Goal: Task Accomplishment & Management: Use online tool/utility

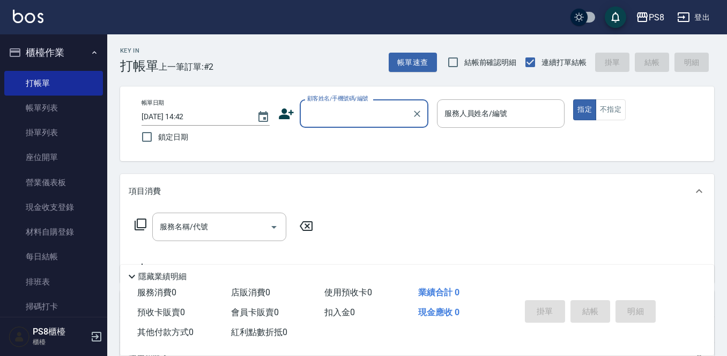
click at [347, 119] on input "顧客姓名/手機號碼/編號" at bounding box center [356, 113] width 103 height 19
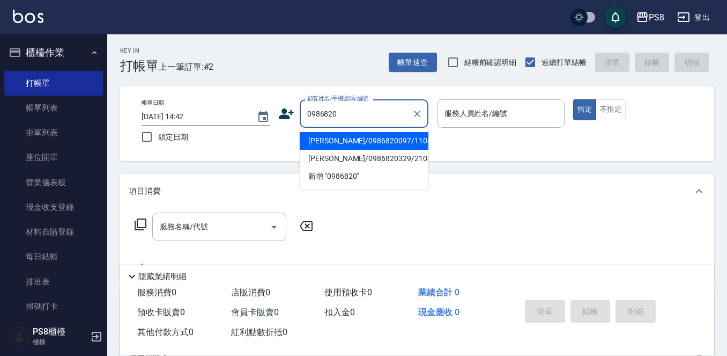
click at [319, 146] on li "劉育綸/0986820097/11045" at bounding box center [364, 141] width 129 height 18
type input "劉育綸/0986820097/11045"
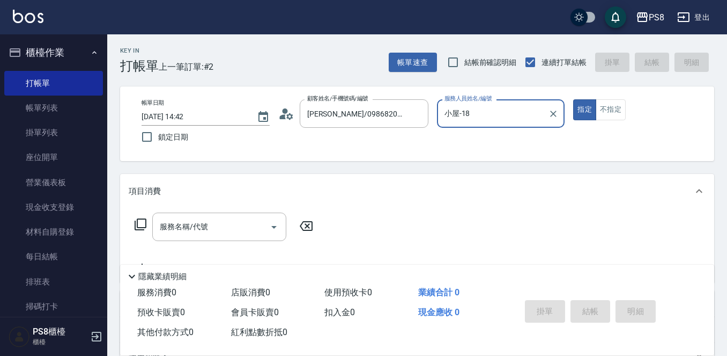
type input "小屋-18"
click at [165, 226] on div "服務名稱/代號 服務名稱/代號" at bounding box center [219, 226] width 134 height 28
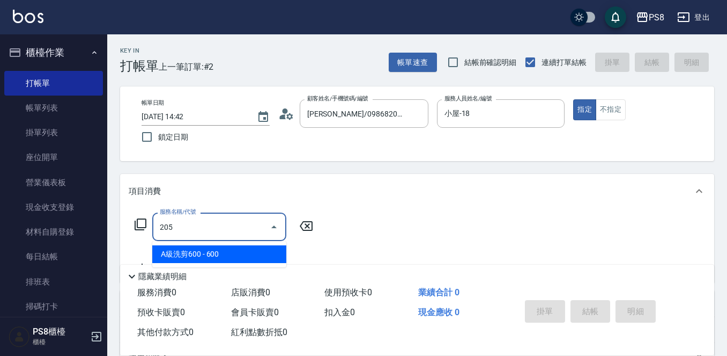
click at [229, 259] on span "A級洗剪600 - 600" at bounding box center [219, 254] width 134 height 18
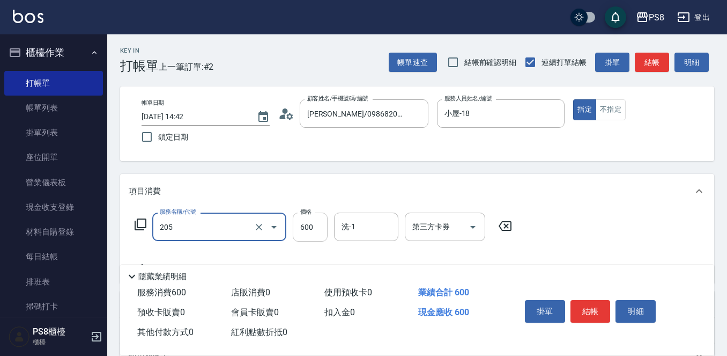
type input "A級洗剪600(205)"
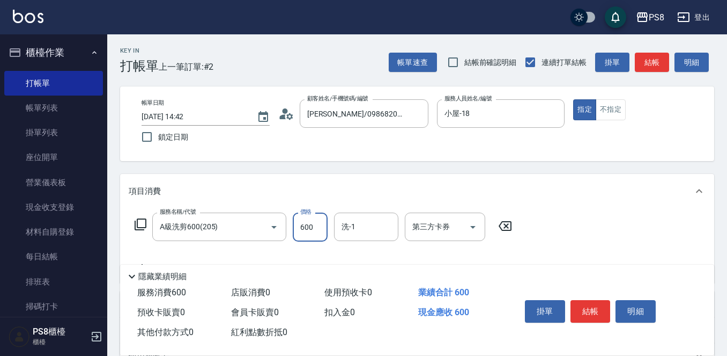
click at [315, 224] on input "600" at bounding box center [310, 226] width 35 height 29
type input "900"
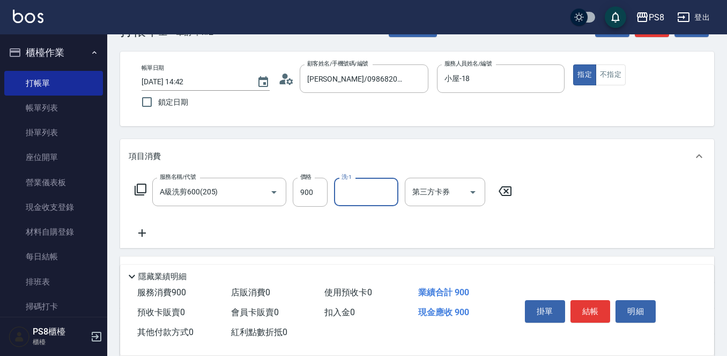
scroll to position [54, 0]
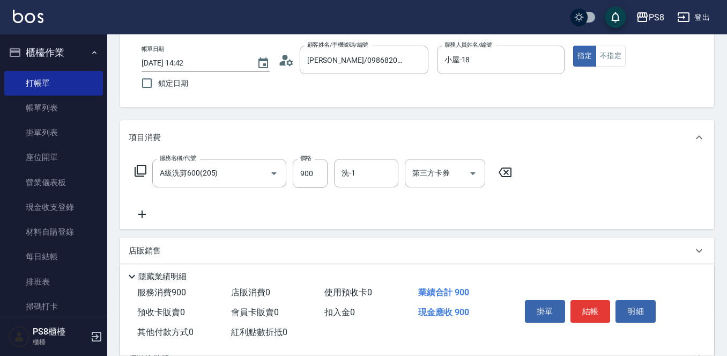
click at [141, 218] on icon at bounding box center [142, 214] width 27 height 13
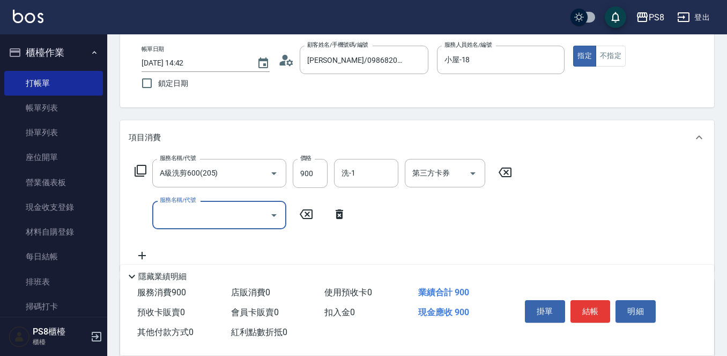
click at [182, 209] on input "服務名稱/代號" at bounding box center [211, 214] width 108 height 19
type input "精油洗髮(102)"
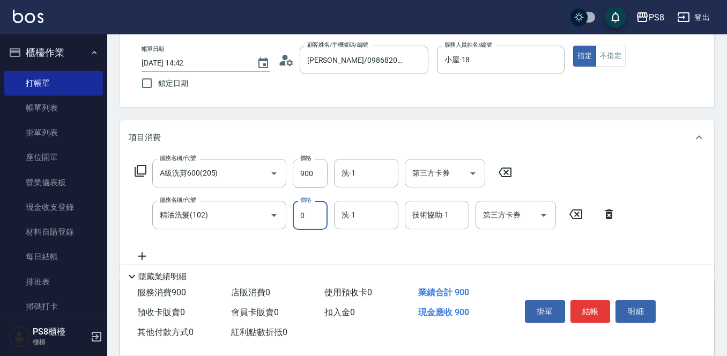
type input "0"
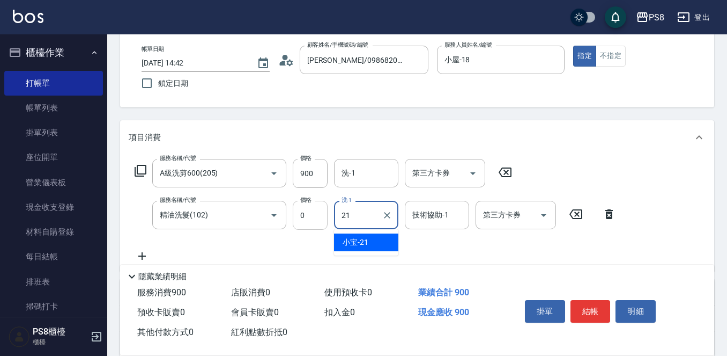
type input "小宝-21"
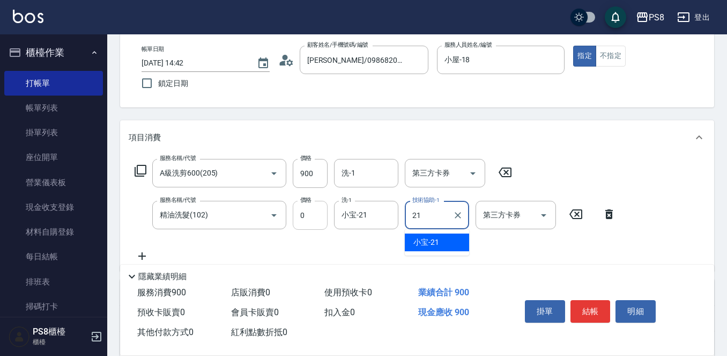
type input "小宝-21"
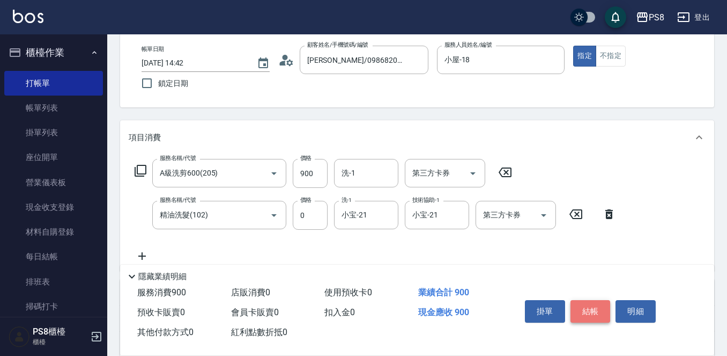
click at [587, 307] on button "結帳" at bounding box center [591, 311] width 40 height 23
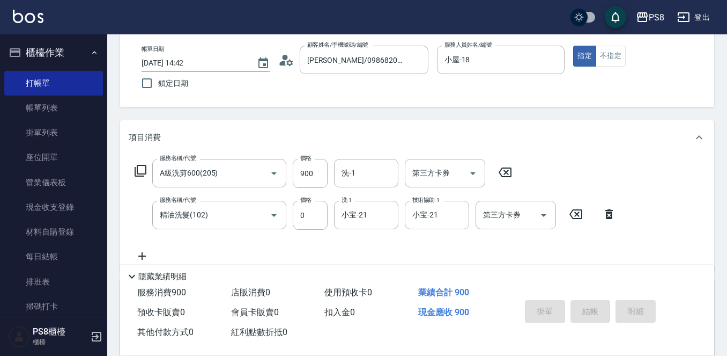
type input "2025/10/15 15:43"
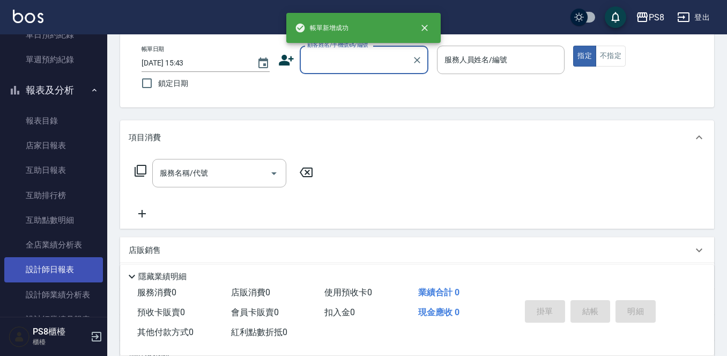
scroll to position [375, 0]
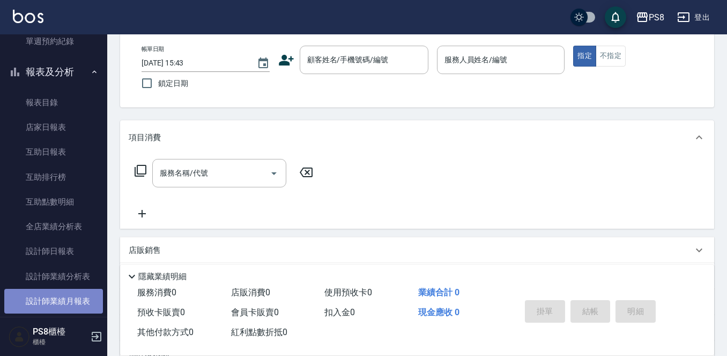
click at [74, 297] on link "設計師業績月報表" at bounding box center [53, 301] width 99 height 25
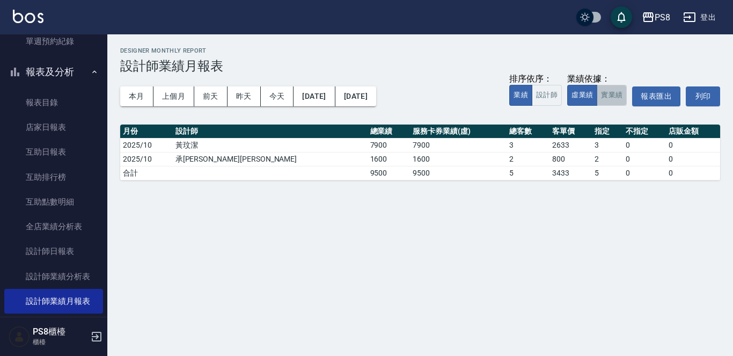
click at [618, 92] on button "實業績" at bounding box center [611, 95] width 30 height 21
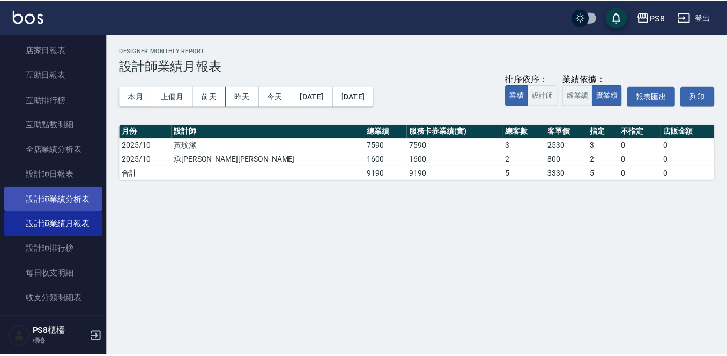
scroll to position [536, 0]
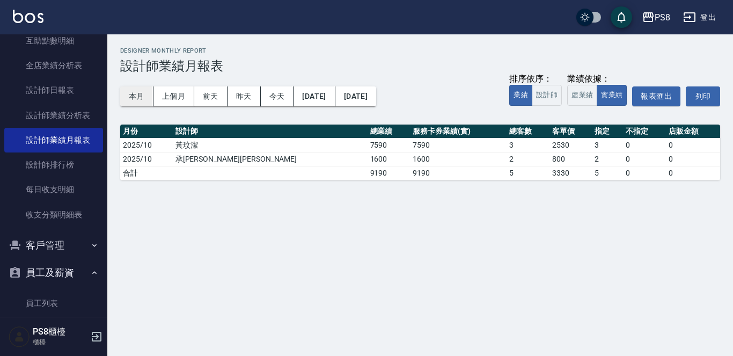
click at [148, 93] on button "本月" at bounding box center [136, 96] width 33 height 20
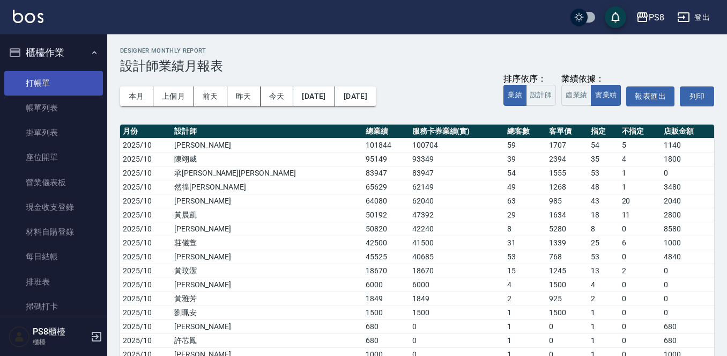
click at [46, 90] on link "打帳單" at bounding box center [53, 83] width 99 height 25
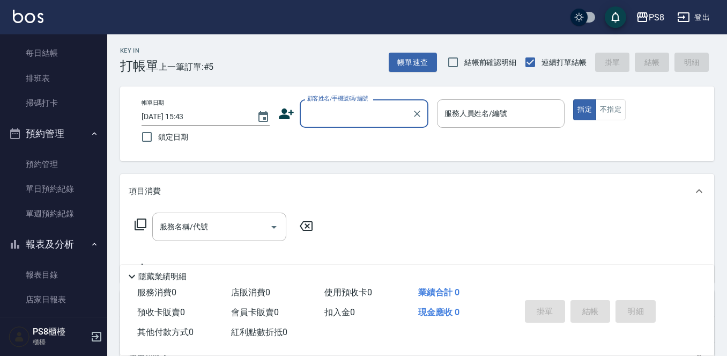
scroll to position [268, 0]
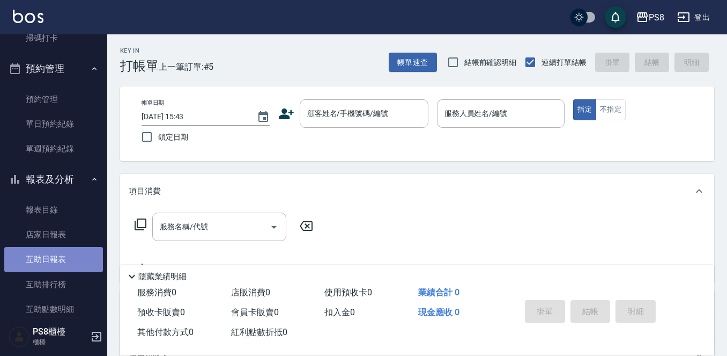
click at [68, 252] on link "互助日報表" at bounding box center [53, 259] width 99 height 25
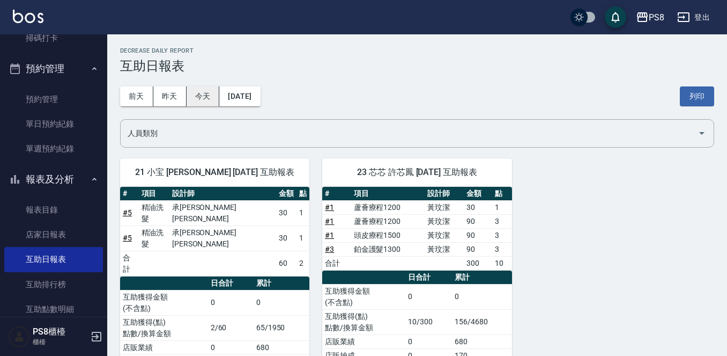
click at [201, 91] on button "今天" at bounding box center [203, 96] width 33 height 20
click at [175, 93] on button "昨天" at bounding box center [169, 96] width 33 height 20
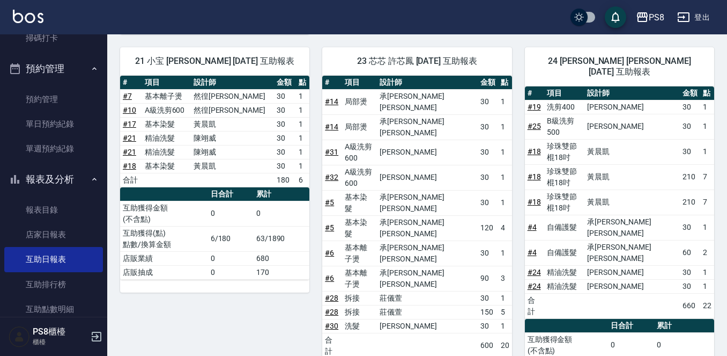
scroll to position [268, 0]
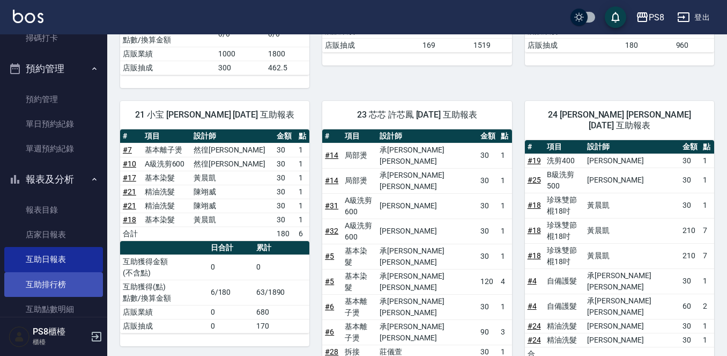
click at [62, 282] on link "互助排行榜" at bounding box center [53, 284] width 99 height 25
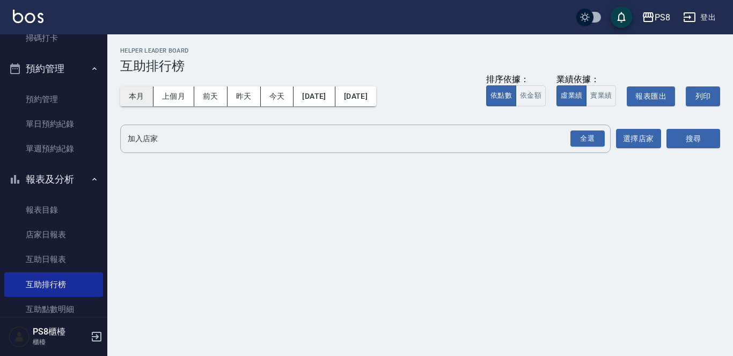
click at [141, 96] on button "本月" at bounding box center [136, 96] width 33 height 20
click at [596, 142] on div "全選" at bounding box center [587, 138] width 34 height 17
click at [678, 145] on button "搜尋" at bounding box center [693, 139] width 54 height 20
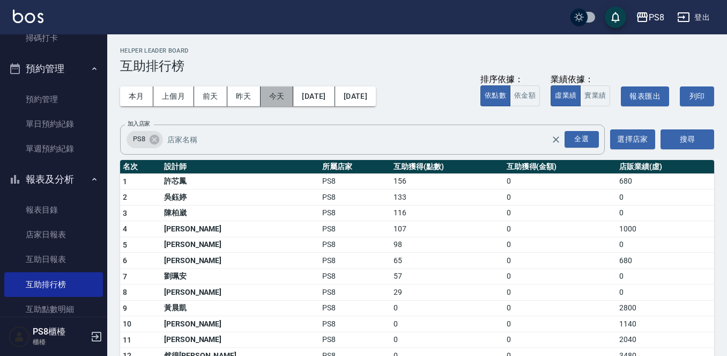
click at [271, 94] on button "今天" at bounding box center [277, 96] width 33 height 20
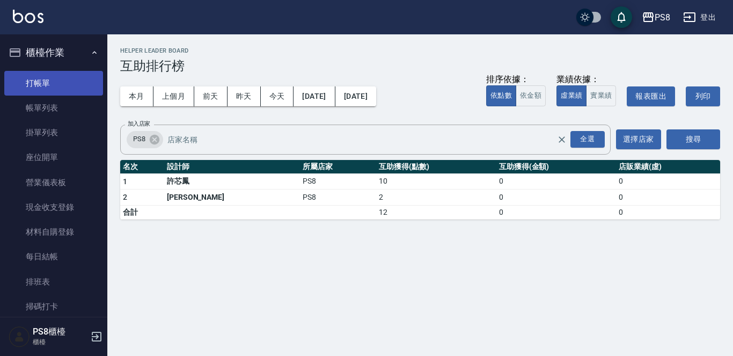
click at [61, 75] on link "打帳單" at bounding box center [53, 83] width 99 height 25
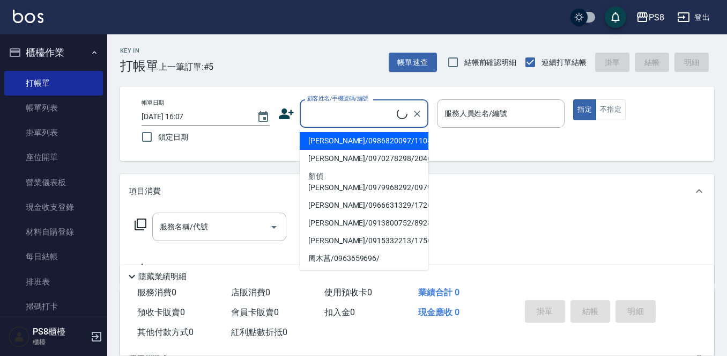
click at [335, 112] on input "顧客姓名/手機號碼/編號" at bounding box center [351, 113] width 92 height 19
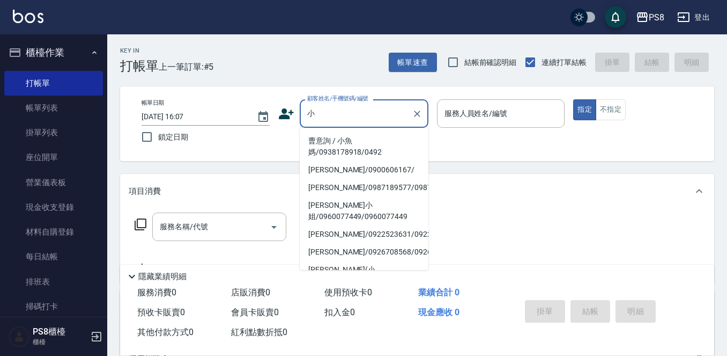
click at [337, 143] on li "曹意詢 / 小魚媽/0938178918/0492" at bounding box center [364, 146] width 129 height 29
type input "曹意詢 / 小魚媽/0938178918/0492"
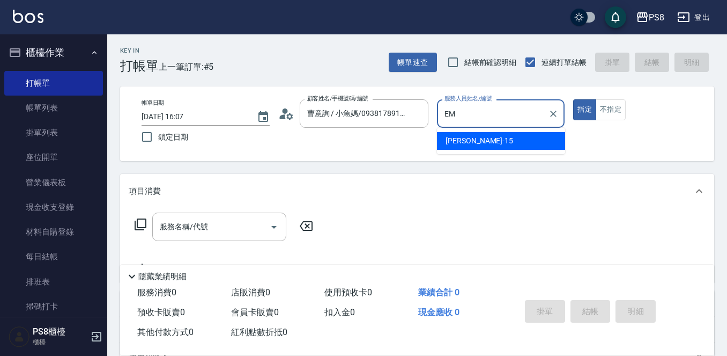
type input "E"
click at [482, 141] on div "KJ -20" at bounding box center [501, 141] width 128 height 18
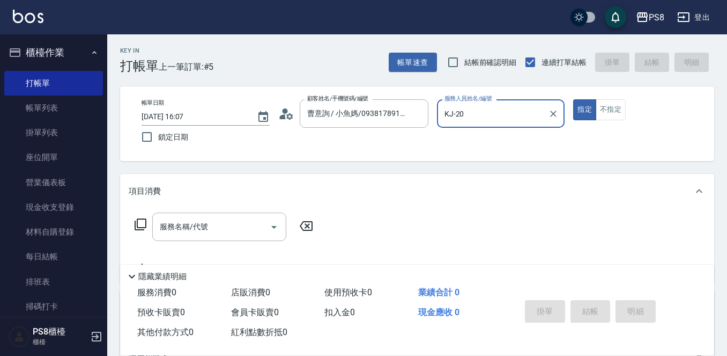
type input "KJ-20"
click at [188, 230] on div "服務名稱/代號 服務名稱/代號" at bounding box center [219, 226] width 134 height 28
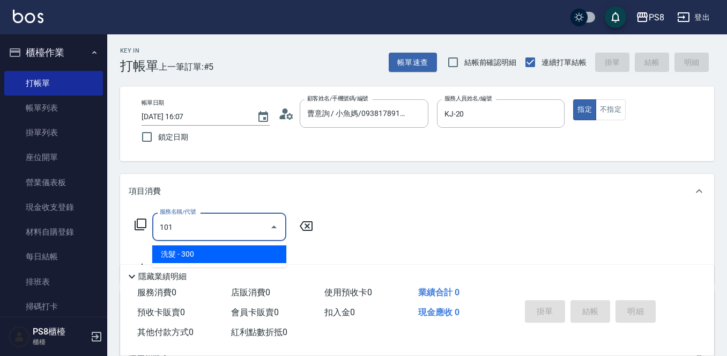
drag, startPoint x: 221, startPoint y: 252, endPoint x: 254, endPoint y: 246, distance: 33.8
click at [221, 252] on span "洗髮 - 300" at bounding box center [219, 254] width 134 height 18
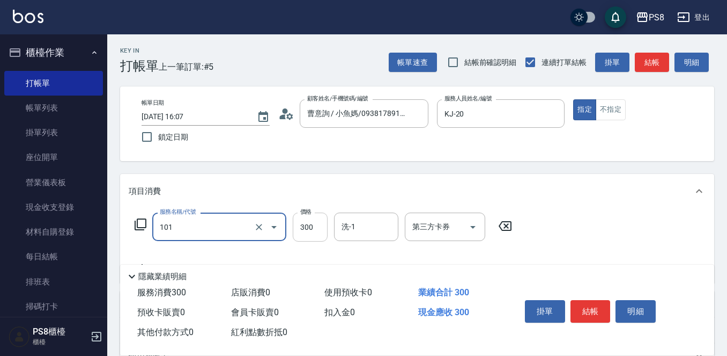
type input "洗髮(101)"
click at [314, 221] on input "300" at bounding box center [310, 226] width 35 height 29
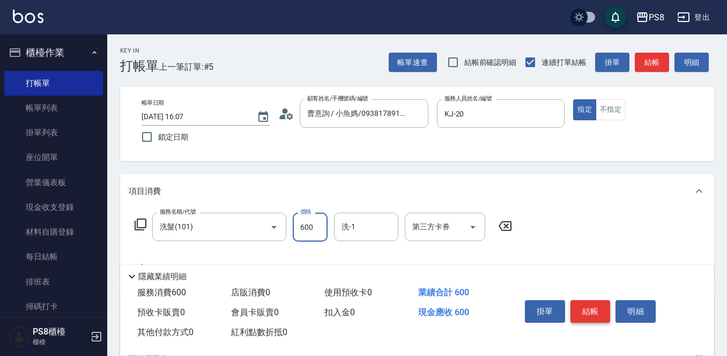
type input "600"
click at [600, 314] on button "結帳" at bounding box center [591, 311] width 40 height 23
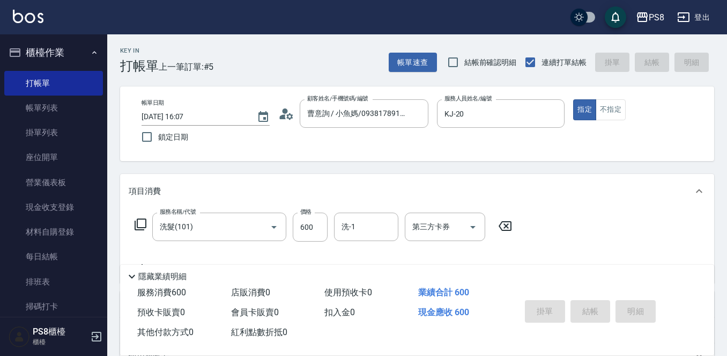
type input "2025/10/15 16:08"
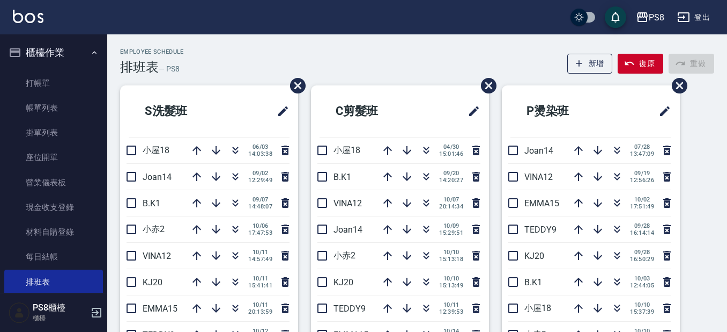
scroll to position [322, 0]
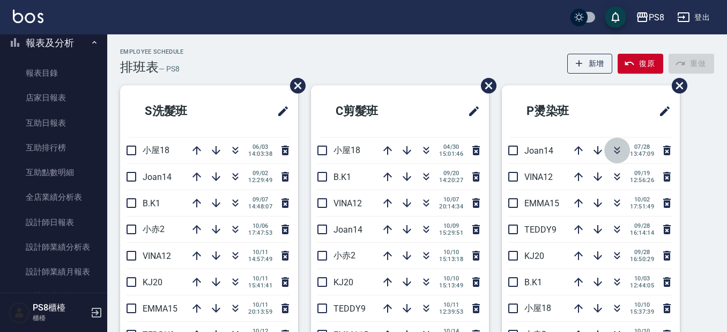
click at [615, 151] on icon "button" at bounding box center [618, 152] width 6 height 4
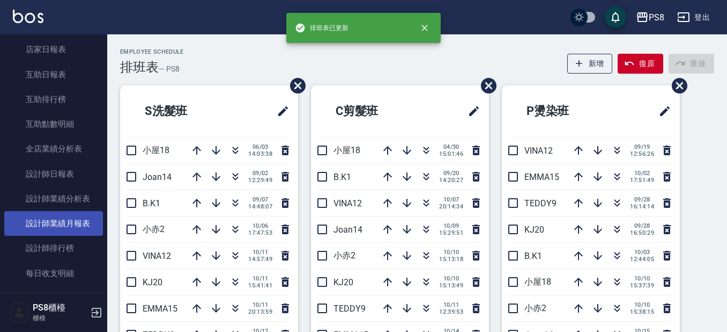
scroll to position [483, 0]
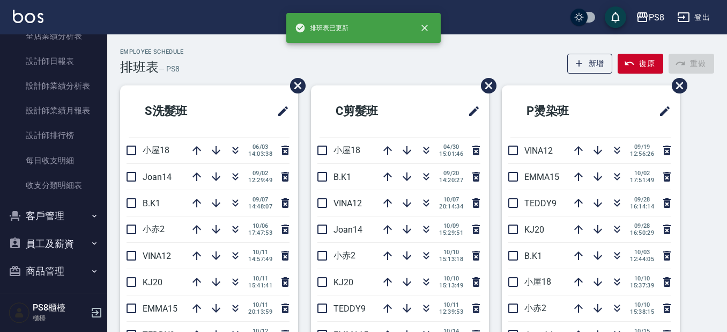
click at [62, 218] on button "客戶管理" at bounding box center [53, 216] width 99 height 28
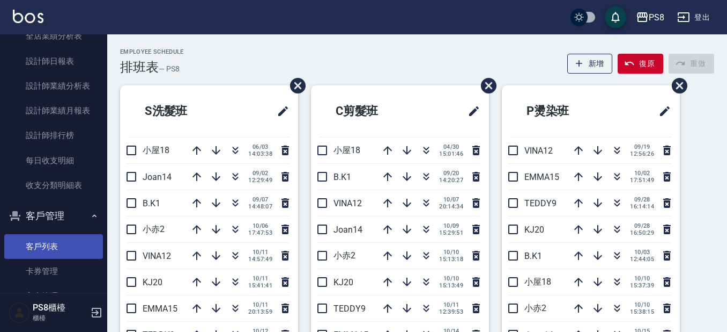
click at [74, 245] on link "客戶列表" at bounding box center [53, 246] width 99 height 25
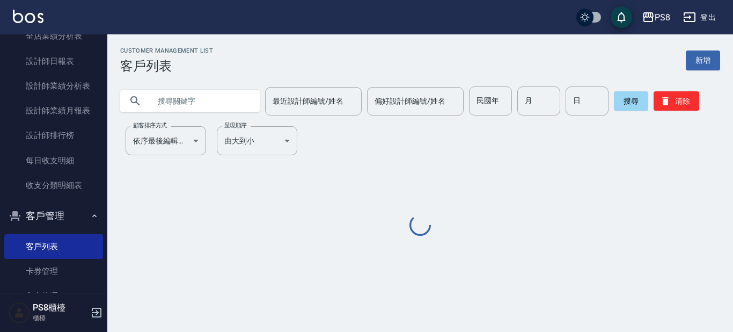
click at [203, 103] on input "text" at bounding box center [200, 100] width 101 height 29
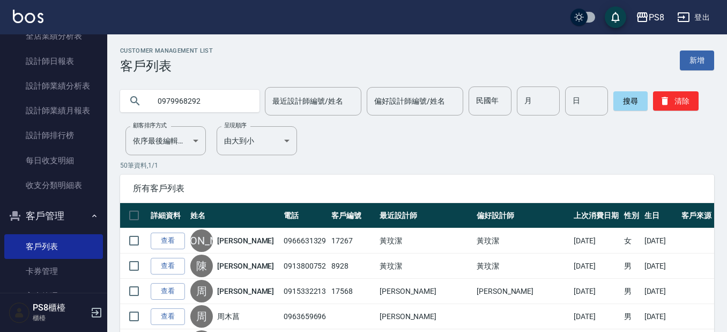
type input "0979968292"
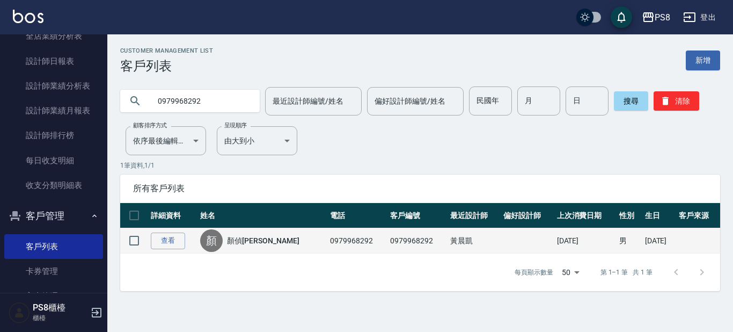
click at [327, 240] on td "0979968292" at bounding box center [357, 240] width 60 height 25
click at [250, 241] on link "顏偵[PERSON_NAME]" at bounding box center [263, 240] width 72 height 11
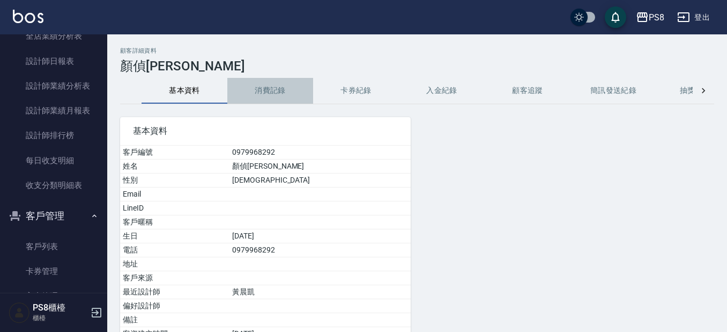
click at [274, 94] on button "消費記錄" at bounding box center [270, 91] width 86 height 26
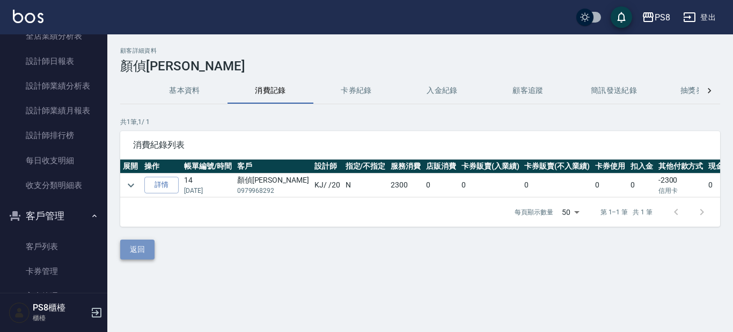
click at [140, 259] on button "返回" at bounding box center [137, 249] width 34 height 20
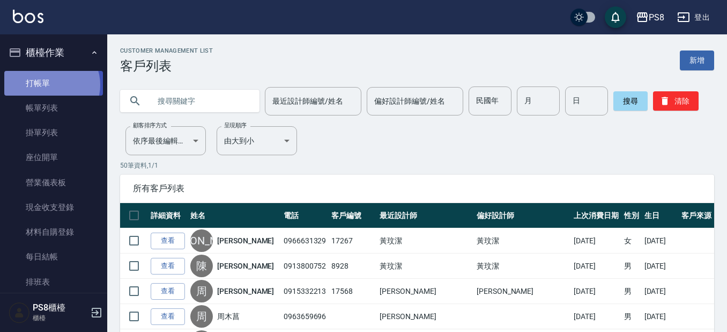
click at [50, 84] on link "打帳單" at bounding box center [53, 83] width 99 height 25
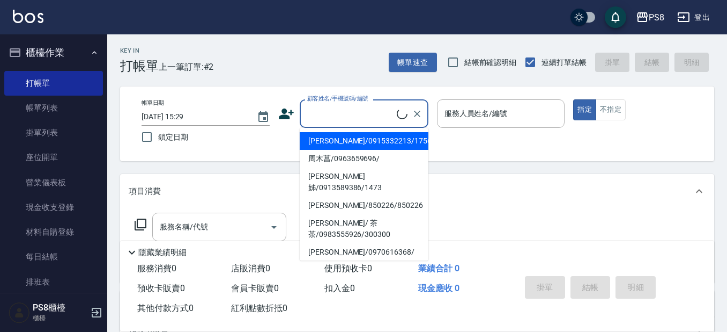
click at [327, 104] on input "顧客姓名/手機號碼/編號" at bounding box center [351, 113] width 92 height 19
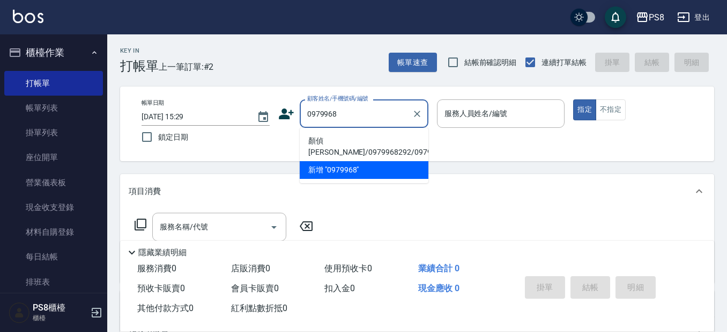
click at [348, 141] on li "顏偵[PERSON_NAME]/0979968292/0979968292" at bounding box center [364, 146] width 129 height 29
type input "顏偵[PERSON_NAME]/0979968292/0979968292"
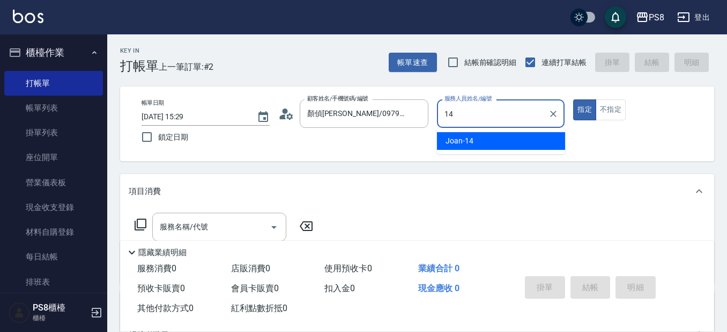
type input "Joan-14"
type button "true"
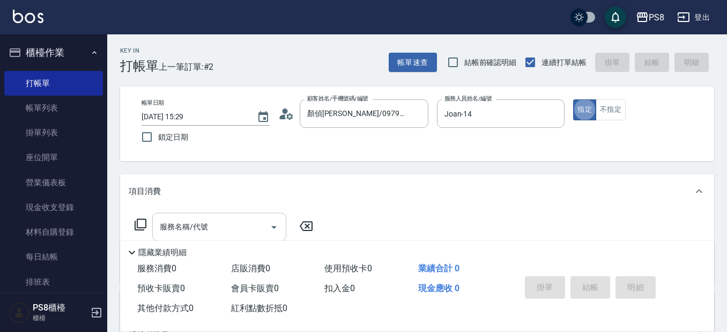
click at [203, 225] on div "服務名稱/代號 服務名稱/代號" at bounding box center [219, 226] width 134 height 28
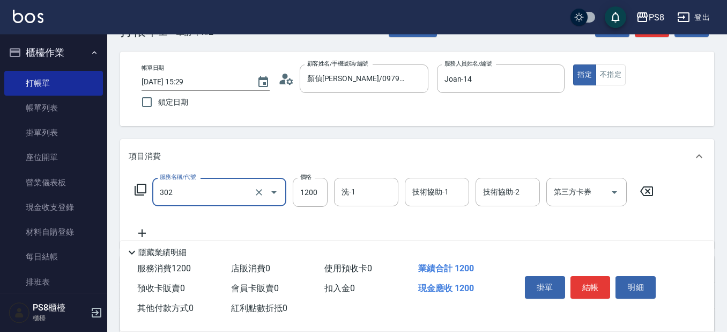
scroll to position [54, 0]
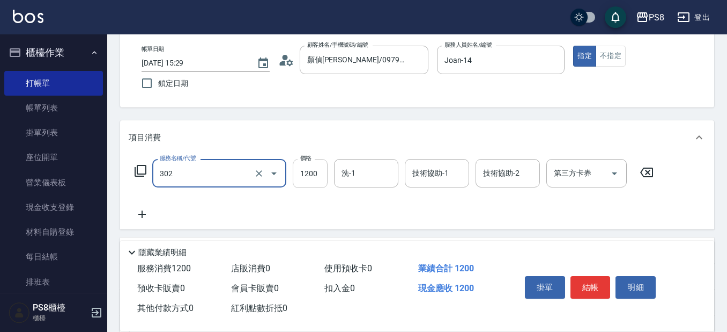
type input "基本離子燙(302)"
click at [312, 165] on input "1200" at bounding box center [310, 173] width 35 height 29
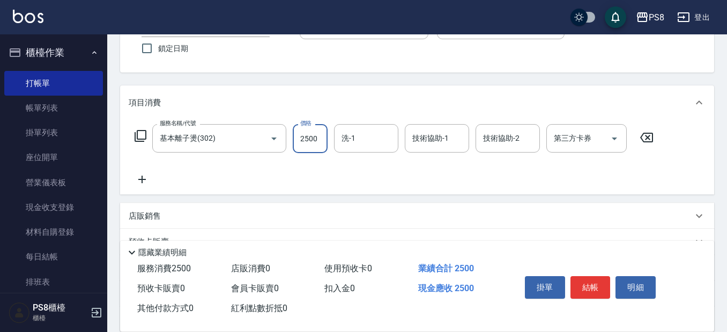
scroll to position [107, 0]
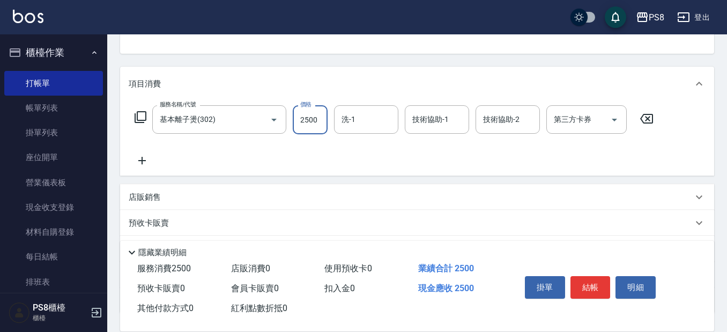
type input "2500"
click at [137, 156] on icon at bounding box center [142, 160] width 27 height 13
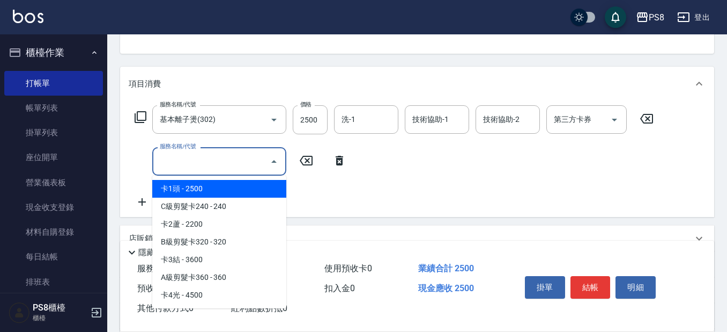
click at [198, 161] on input "服務名稱/代號" at bounding box center [211, 161] width 108 height 19
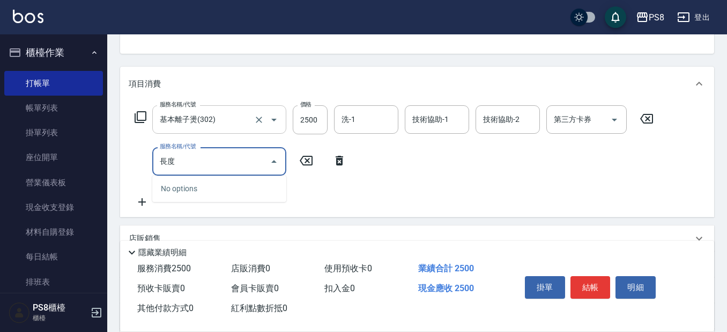
type input "長"
type input "度"
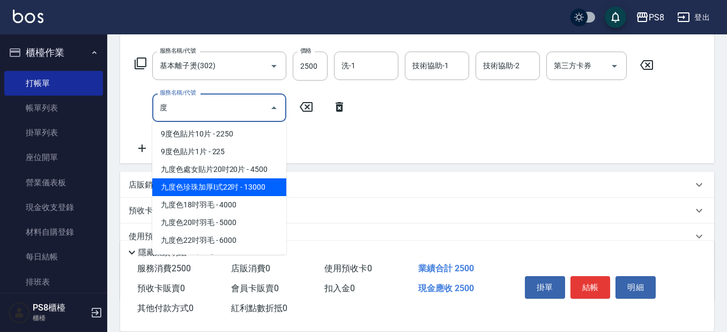
scroll to position [0, 0]
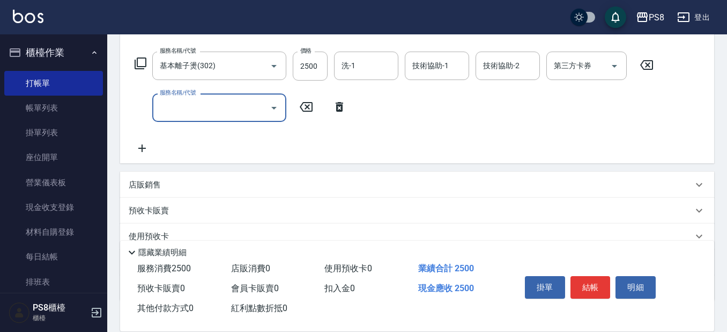
click at [212, 107] on input "服務名稱/代號" at bounding box center [211, 107] width 108 height 19
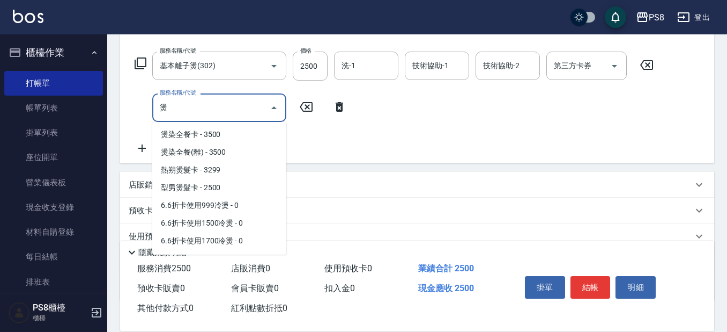
scroll to position [142, 0]
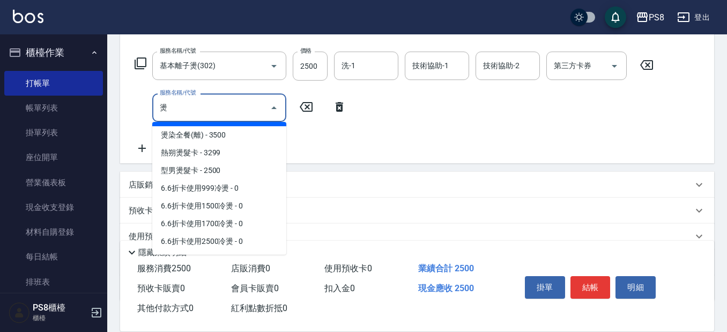
type input "燙"
click at [342, 146] on div "服務名稱/代號 基本離子燙(302) 服務名稱/代號 價格 2500 價格 洗-1 洗-1 技術協助-1 技術協助-1 技術協助-2 技術協助-2 第三方卡券…" at bounding box center [395, 102] width 532 height 103
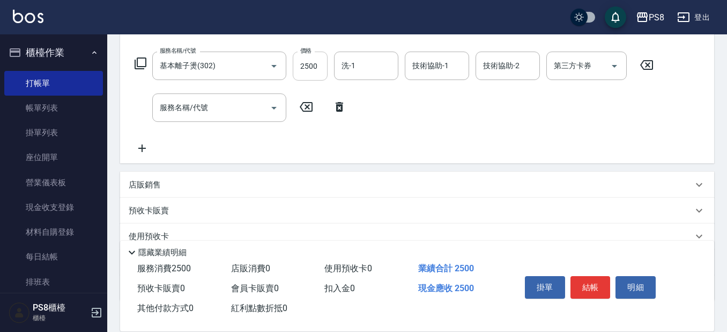
click at [315, 65] on input "2500" at bounding box center [310, 65] width 35 height 29
click at [315, 66] on input "2500" at bounding box center [310, 65] width 35 height 29
type input "3300"
click at [214, 112] on input "服務名稱/代號" at bounding box center [211, 107] width 108 height 19
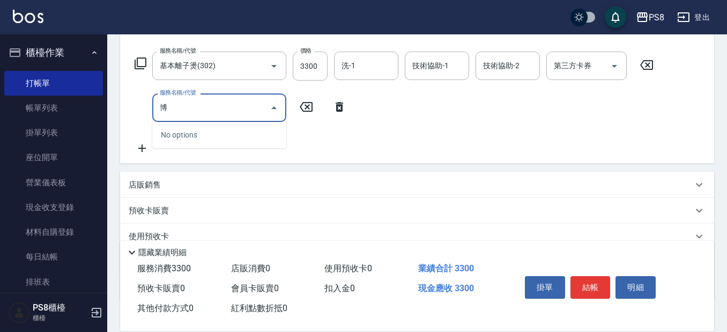
type input "柏"
click at [249, 108] on input "柏" at bounding box center [211, 107] width 108 height 19
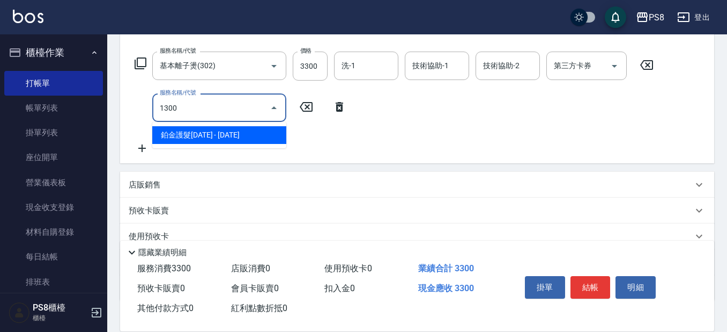
click at [254, 138] on span "鉑金護髮[DATE] - [DATE]" at bounding box center [219, 135] width 134 height 18
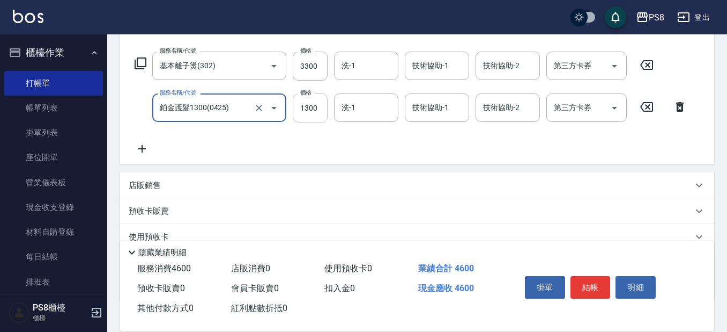
type input "鉑金護髮1300(0425)"
click at [327, 115] on input "1300" at bounding box center [310, 107] width 35 height 29
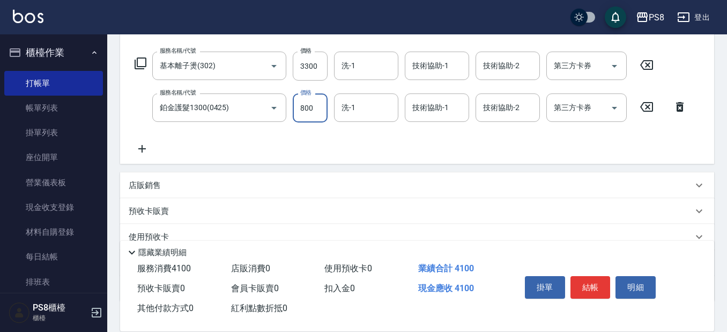
type input "800"
click at [408, 143] on div "服務名稱/代號 基本離子燙(302) 服務名稱/代號 價格 3300 價格 洗-1 洗-1 技術協助-1 技術協助-1 技術協助-2 技術協助-2 第三方卡券…" at bounding box center [411, 103] width 565 height 104
click at [142, 146] on icon at bounding box center [142, 149] width 8 height 8
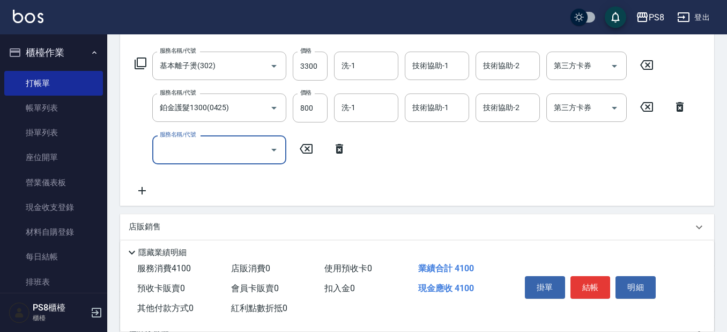
click at [195, 153] on input "服務名稱/代號" at bounding box center [211, 149] width 108 height 19
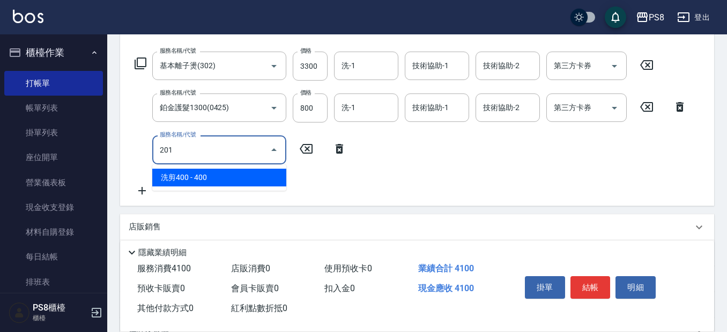
click at [205, 172] on span "洗剪400 - 400" at bounding box center [219, 177] width 134 height 18
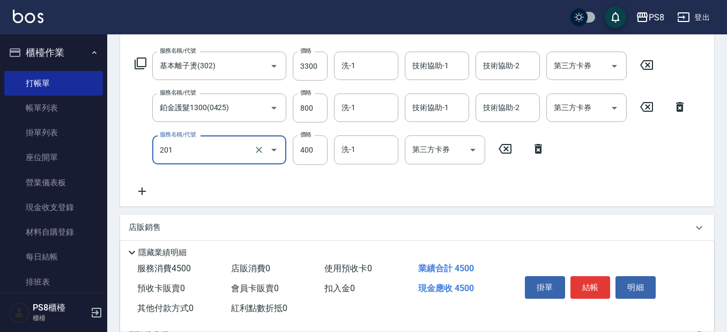
type input "洗剪400(201)"
click at [362, 212] on div "項目消費 服務名稱/代號 基本離子燙(302) 服務名稱/代號 價格 3300 價格 洗-1 洗-1 技術協助-1 技術協助-1 技術協助-2 技術協助-2 …" at bounding box center [417, 178] width 594 height 330
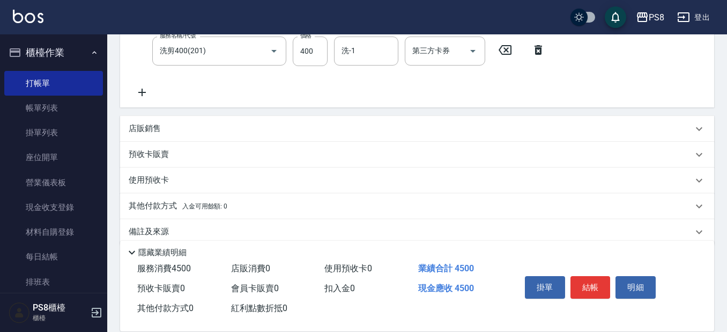
scroll to position [268, 0]
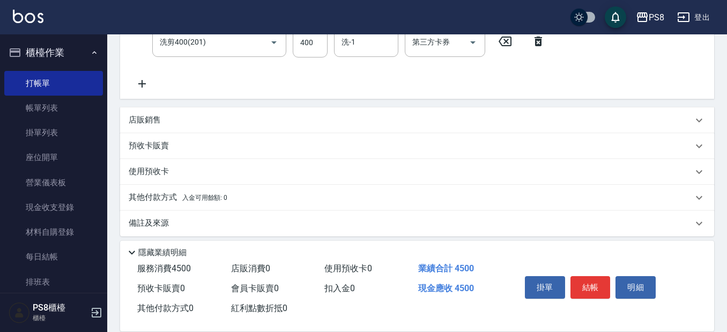
click at [163, 194] on p "其他付款方式 入金可用餘額: 0" at bounding box center [178, 197] width 99 height 12
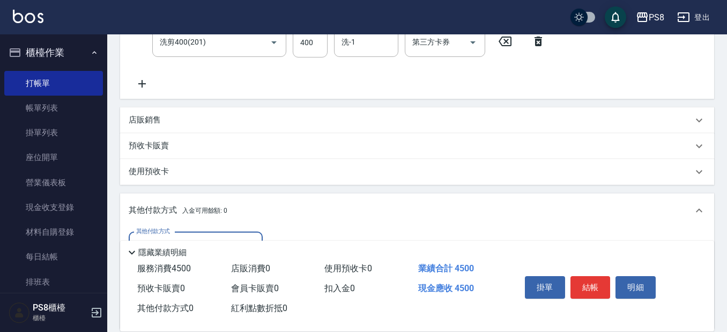
scroll to position [0, 0]
click at [406, 82] on div "服務名稱/代號 基本離子燙(302) 服務名稱/代號 價格 3300 價格 洗-1 洗-1 技術協助-1 技術協助-1 技術協助-2 技術協助-2 第三方卡券…" at bounding box center [411, 16] width 565 height 145
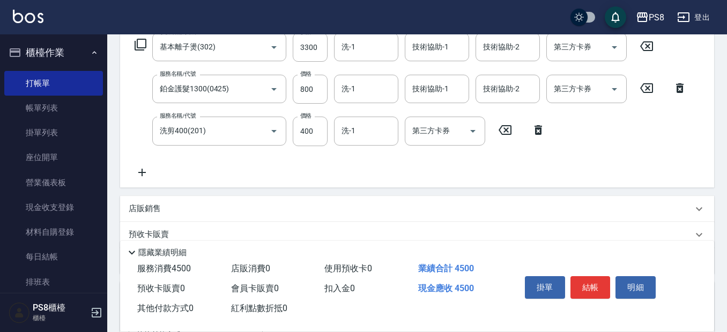
scroll to position [161, 0]
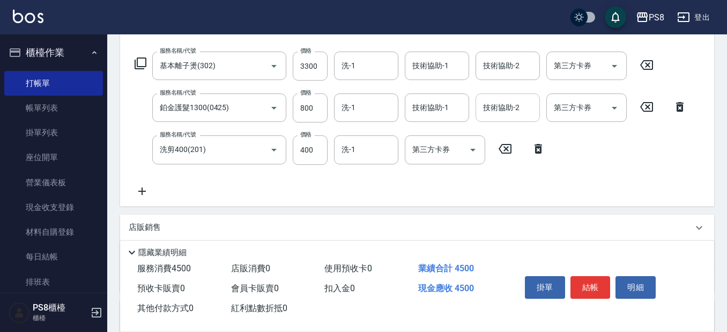
click at [482, 107] on input "技術協助-2" at bounding box center [508, 107] width 55 height 19
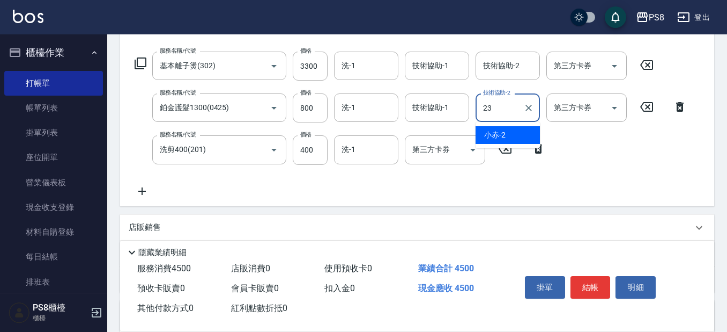
type input "芯芯-23"
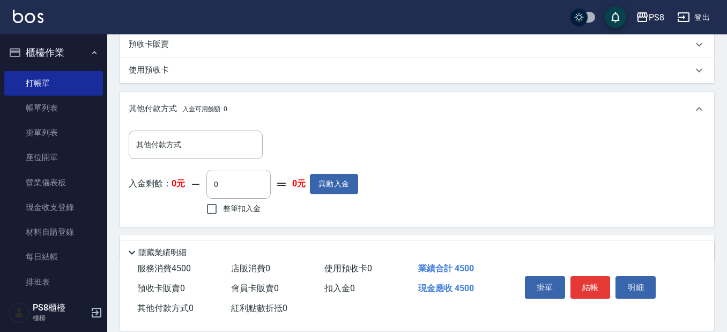
scroll to position [375, 0]
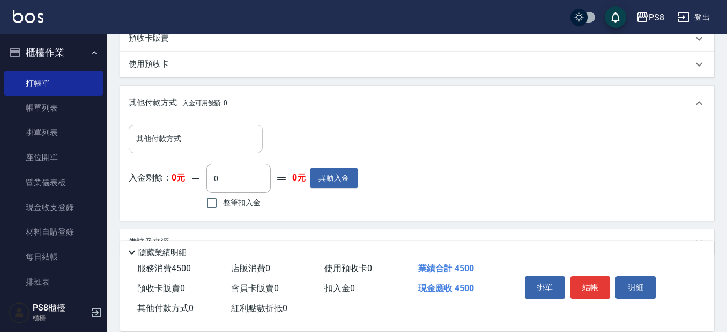
click at [205, 145] on input "其他付款方式" at bounding box center [196, 138] width 124 height 19
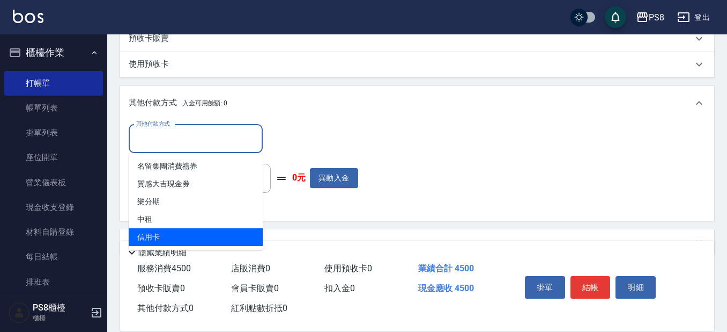
click at [154, 235] on span "信用卡" at bounding box center [196, 237] width 134 height 18
type input "信用卡"
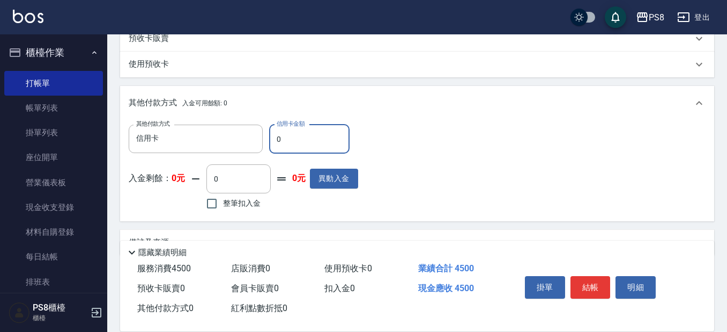
click at [299, 136] on input "0" at bounding box center [309, 138] width 80 height 29
type input "4500"
click at [475, 139] on div "其他付款方式 信用卡 其他付款方式 信用卡金額 4500 信用卡金額 入金剩餘： 0元 0 ​ 整筆扣入金 0元 異動入金" at bounding box center [417, 168] width 577 height 88
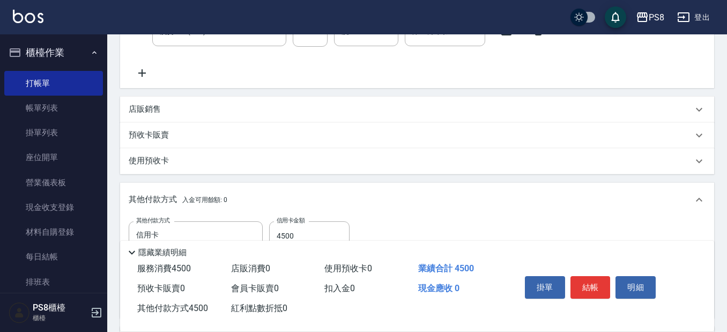
scroll to position [0, 0]
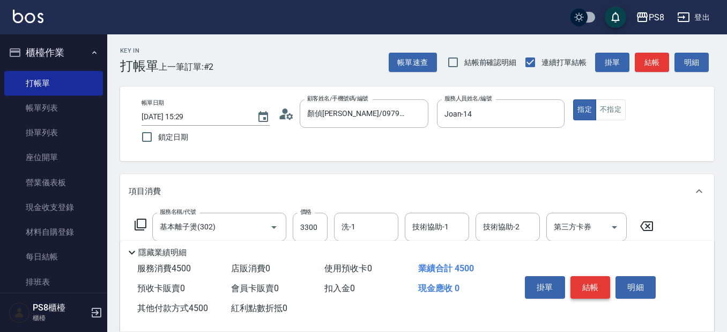
click at [596, 283] on button "結帳" at bounding box center [591, 287] width 40 height 23
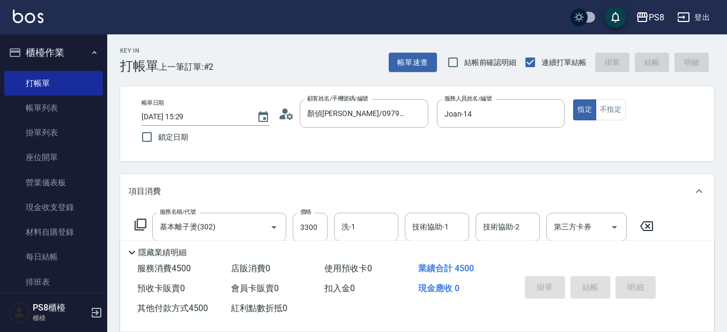
type input "[DATE] 15:32"
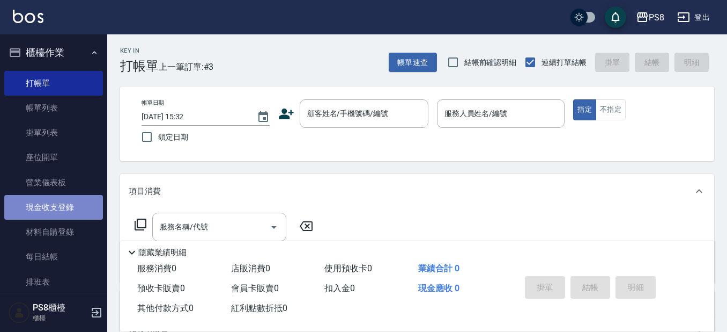
click at [68, 205] on link "現金收支登錄" at bounding box center [53, 207] width 99 height 25
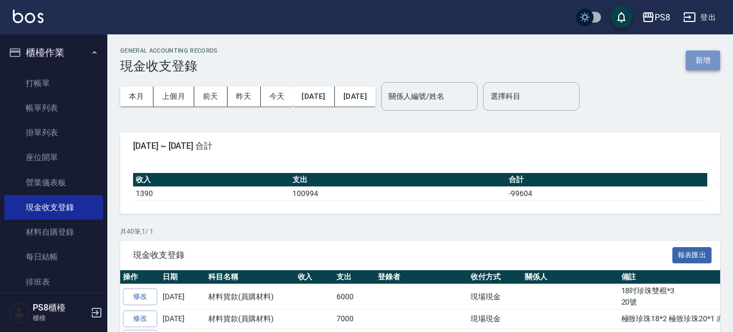
click at [712, 55] on button "新增" at bounding box center [703, 60] width 34 height 20
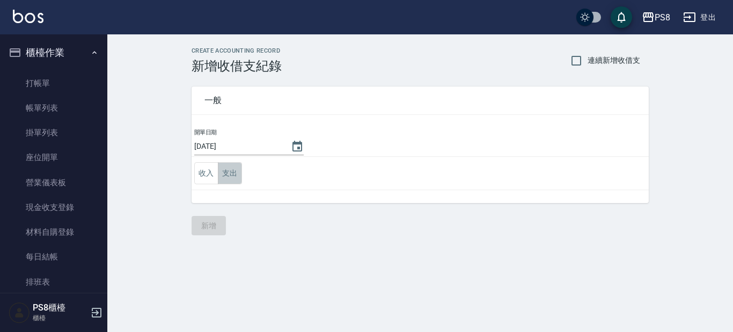
click at [231, 173] on button "支出" at bounding box center [230, 173] width 24 height 22
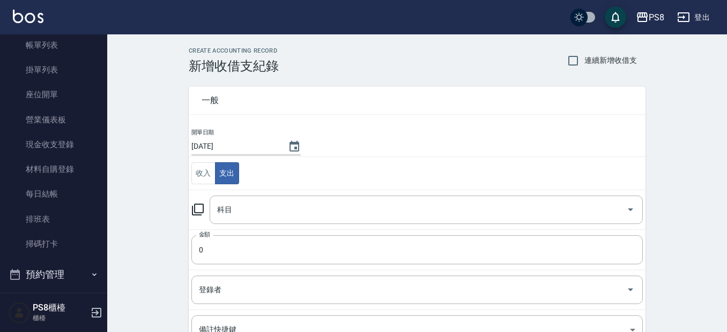
scroll to position [161, 0]
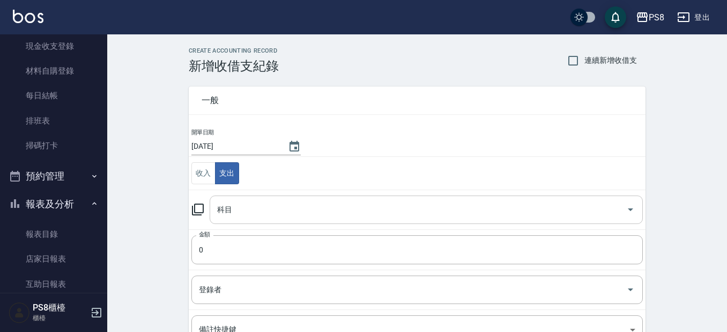
click at [346, 200] on input "科目" at bounding box center [419, 209] width 408 height 19
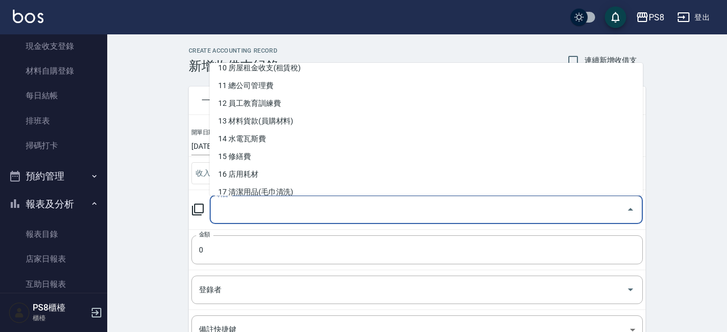
scroll to position [268, 0]
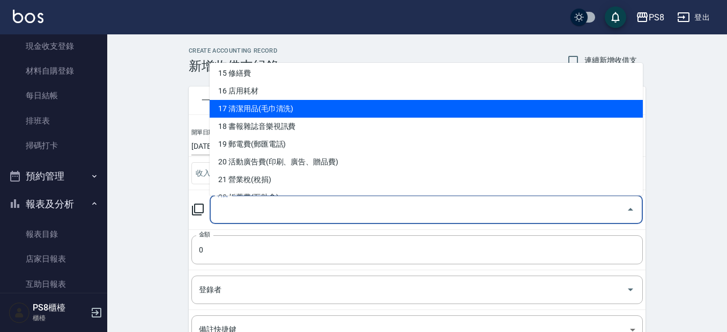
click at [338, 105] on li "17 清潔用品(毛巾清洗)" at bounding box center [426, 109] width 433 height 18
type input "17 清潔用品(毛巾清洗)"
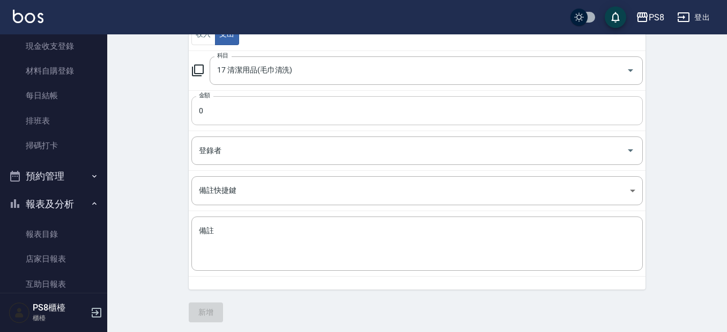
scroll to position [142, 0]
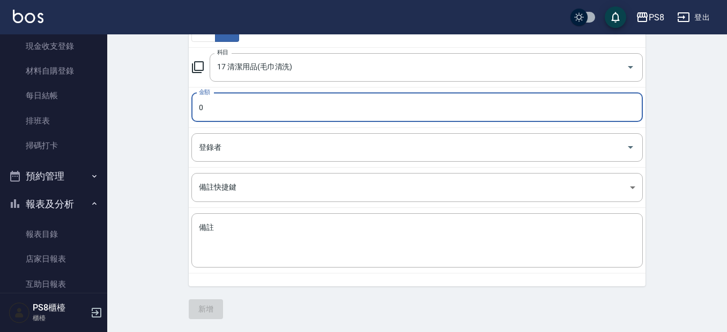
click at [310, 103] on input "0" at bounding box center [417, 107] width 452 height 29
drag, startPoint x: 288, startPoint y: 103, endPoint x: 176, endPoint y: 100, distance: 111.6
click at [176, 100] on div "一般 開單日期 [DATE] 收入 支出 科目 17 清潔用品(毛巾清洗) 科目 金額 0 金額 登錄者 登錄者 備註快捷鍵 ​ 備註快捷鍵 備註 x 備註" at bounding box center [411, 108] width 470 height 355
type input "270"
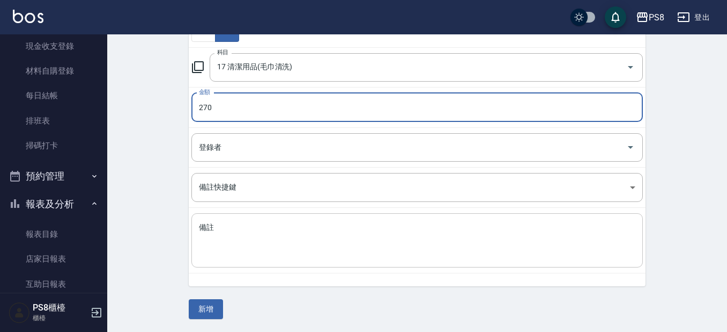
click at [295, 239] on textarea "備註" at bounding box center [417, 240] width 437 height 36
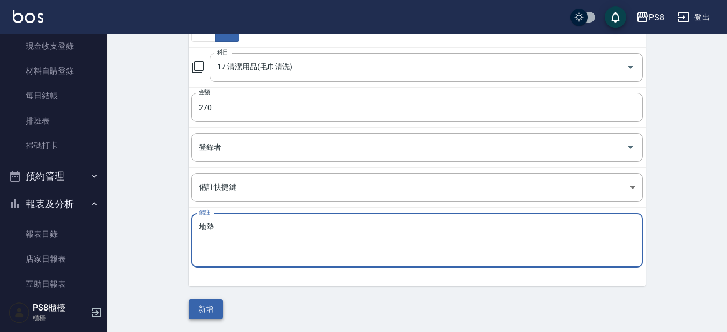
type textarea "地墊"
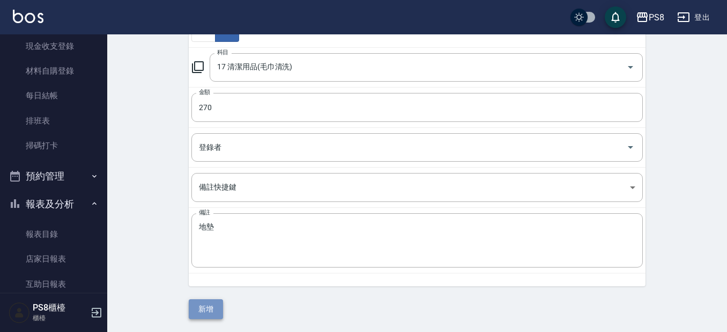
click at [205, 303] on button "新增" at bounding box center [206, 309] width 34 height 20
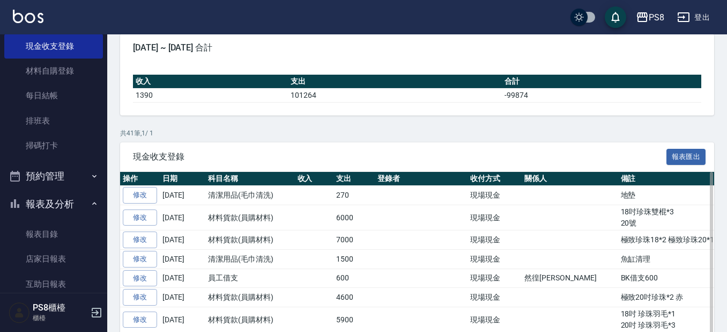
scroll to position [107, 0]
